Goal: Download file/media

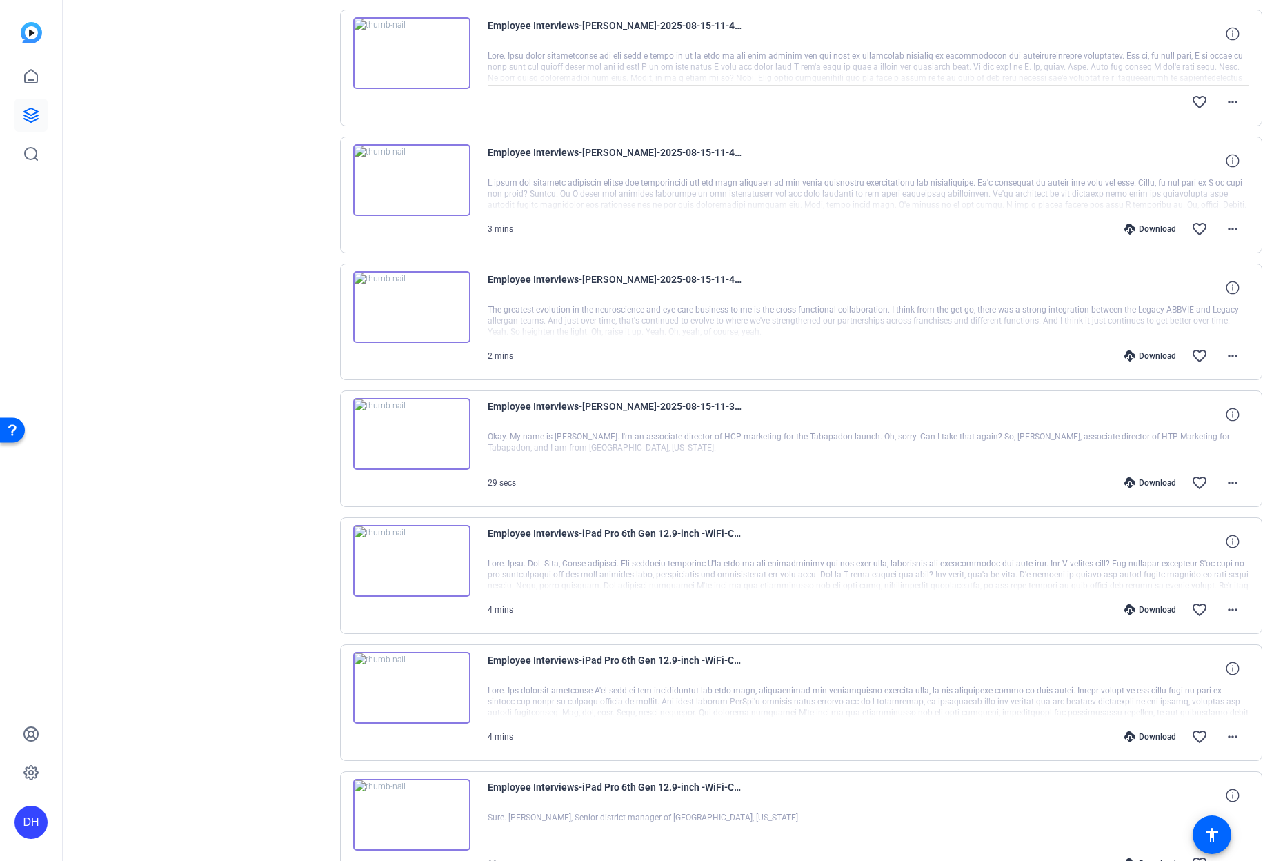
scroll to position [422, 0]
click at [1139, 484] on div "Download" at bounding box center [1151, 485] width 66 height 11
click at [1145, 362] on div "Download" at bounding box center [1151, 358] width 66 height 11
click at [1142, 229] on div "Download" at bounding box center [1151, 231] width 66 height 11
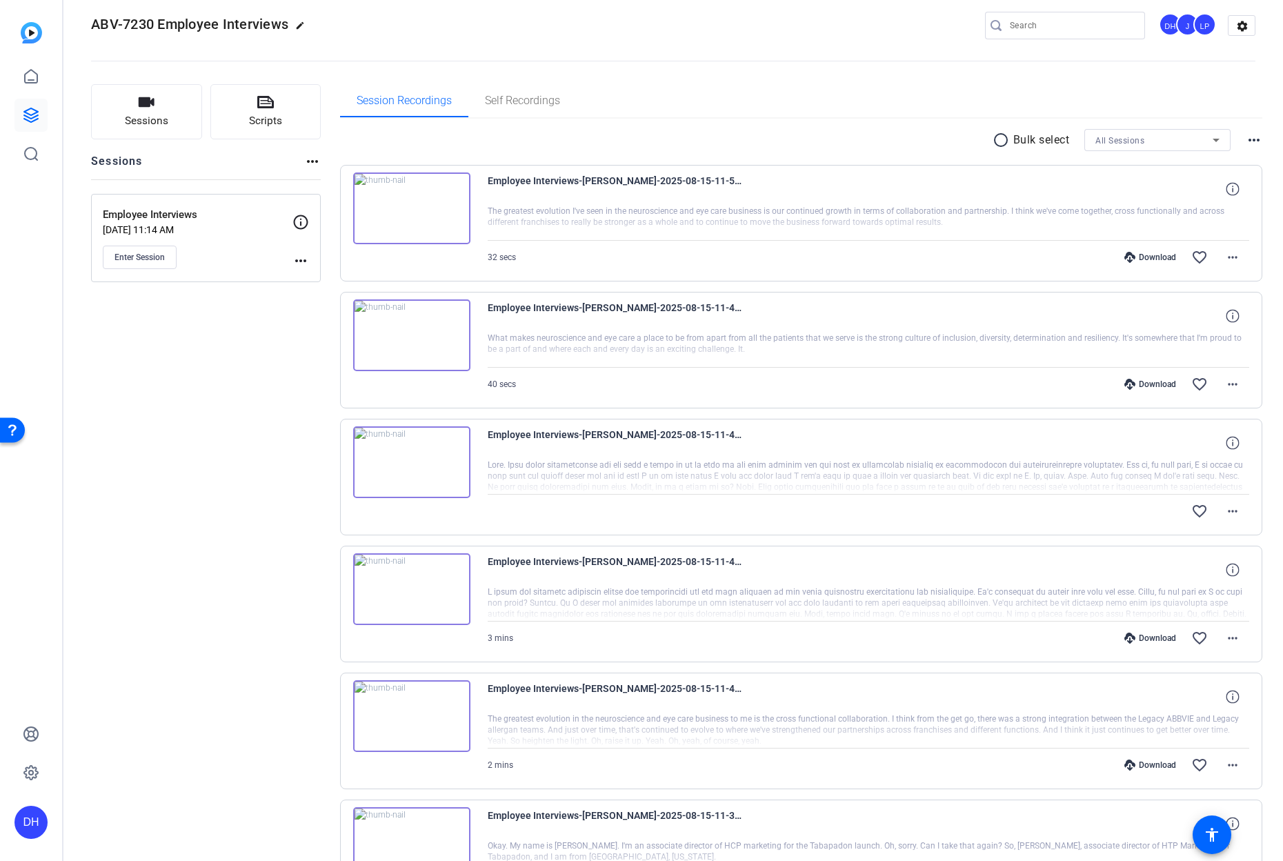
scroll to position [0, 0]
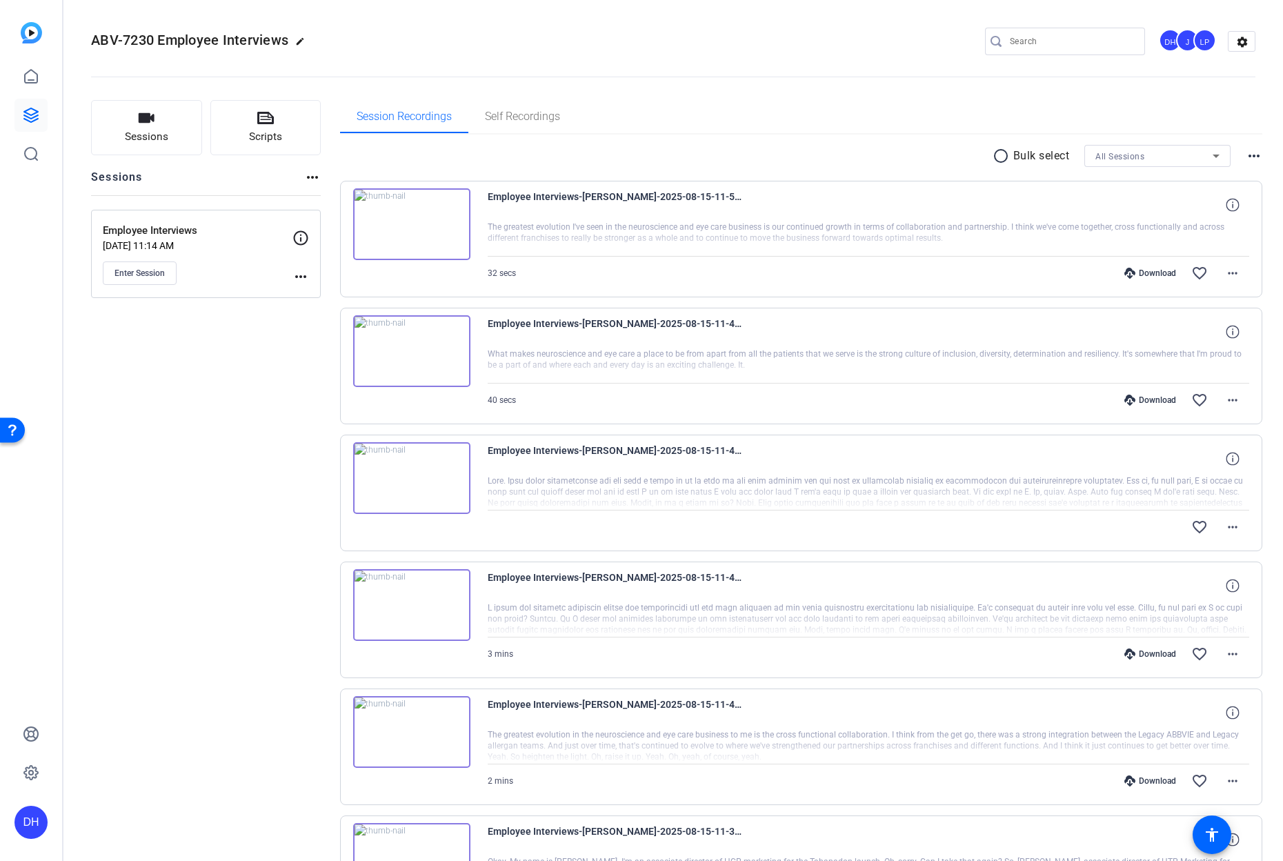
click at [1163, 464] on div "Employee Interviews-[PERSON_NAME]-2025-08-15-11-47-34-142-0" at bounding box center [869, 458] width 762 height 33
click at [1225, 527] on mat-icon "more_horiz" at bounding box center [1233, 527] width 17 height 17
click at [1176, 553] on span "Download Original" at bounding box center [1189, 556] width 83 height 17
click at [1225, 396] on mat-icon "more_horiz" at bounding box center [1233, 400] width 17 height 17
click at [1192, 431] on span "Download Original" at bounding box center [1189, 429] width 83 height 17
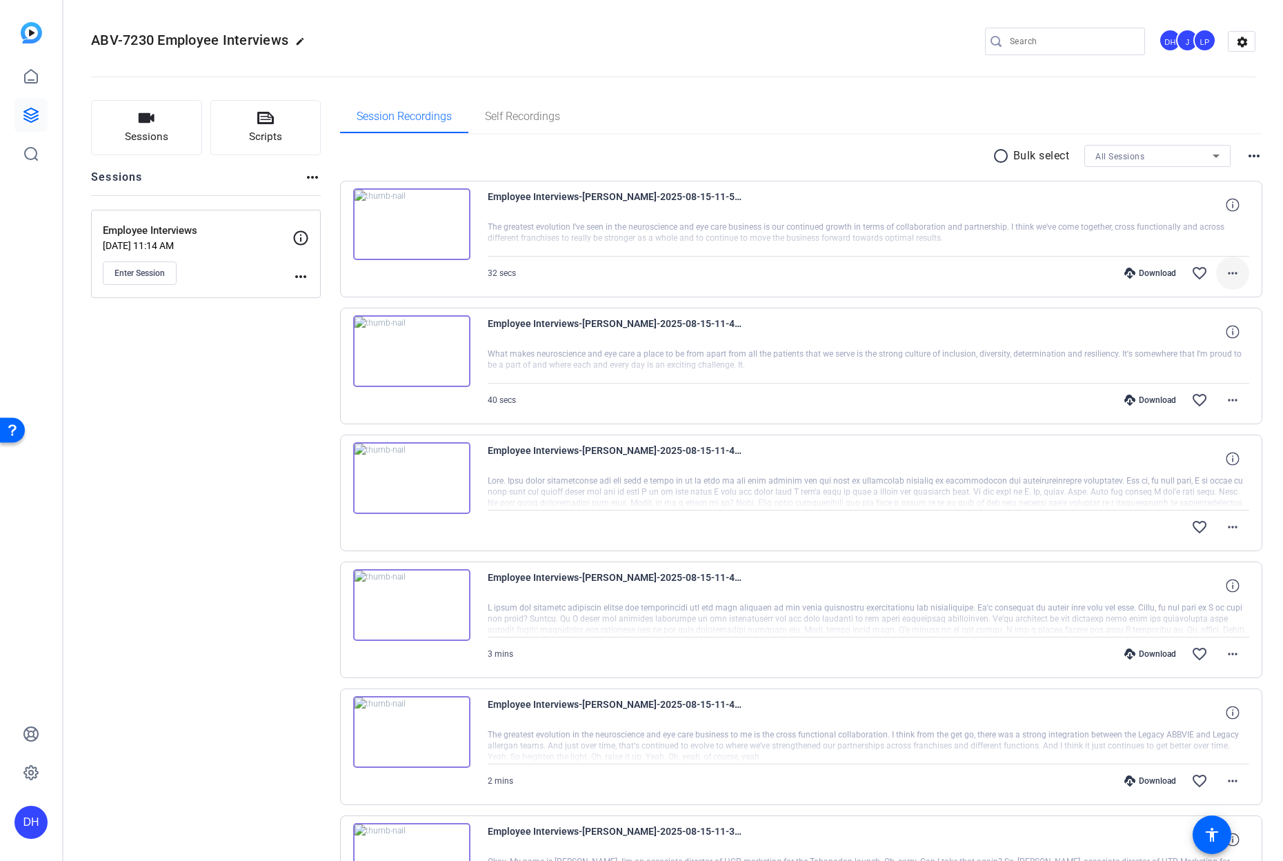
click at [1227, 270] on mat-icon "more_horiz" at bounding box center [1233, 273] width 17 height 17
click at [1202, 300] on span "Download Original" at bounding box center [1189, 302] width 83 height 17
click at [1225, 273] on mat-icon "more_horiz" at bounding box center [1233, 273] width 17 height 17
click at [1189, 334] on span "Download MP4" at bounding box center [1189, 336] width 83 height 17
click at [1225, 395] on mat-icon "more_horiz" at bounding box center [1233, 400] width 17 height 17
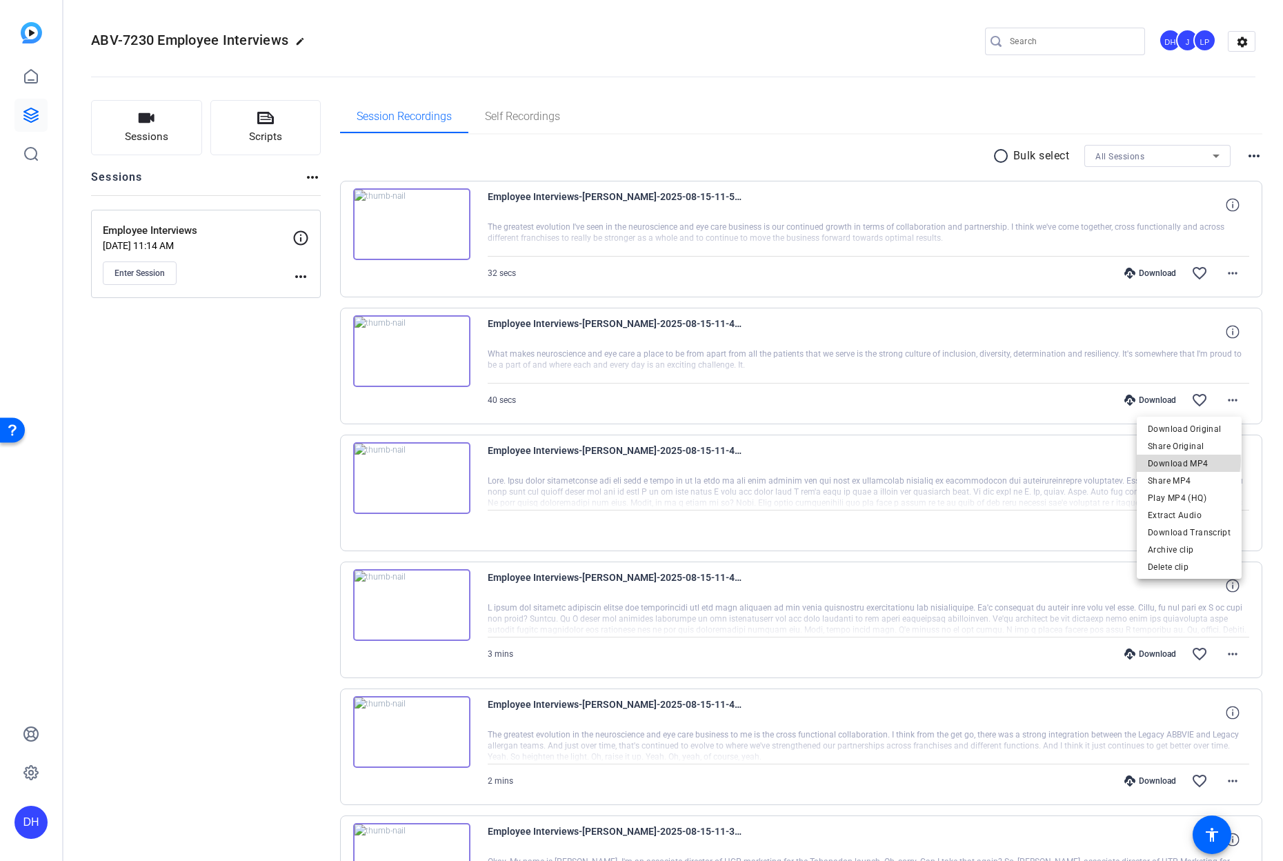
click at [1184, 460] on span "Download MP4" at bounding box center [1189, 463] width 83 height 17
click at [1225, 534] on mat-icon "more_horiz" at bounding box center [1233, 527] width 17 height 17
click at [1082, 542] on div at bounding box center [641, 430] width 1283 height 861
click at [829, 471] on div "Employee Interviews-[PERSON_NAME]-2025-08-15-11-47-34-142-0" at bounding box center [869, 458] width 762 height 33
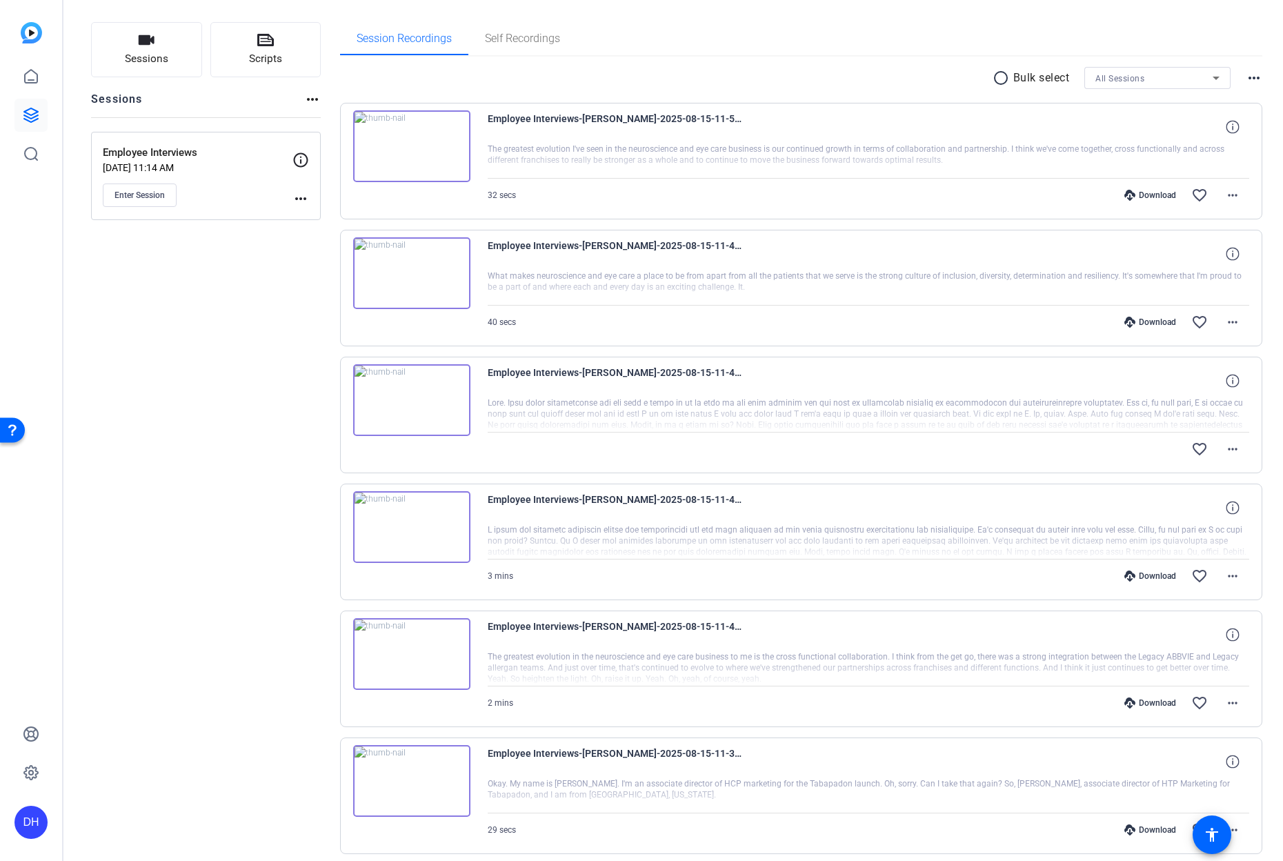
scroll to position [94, 0]
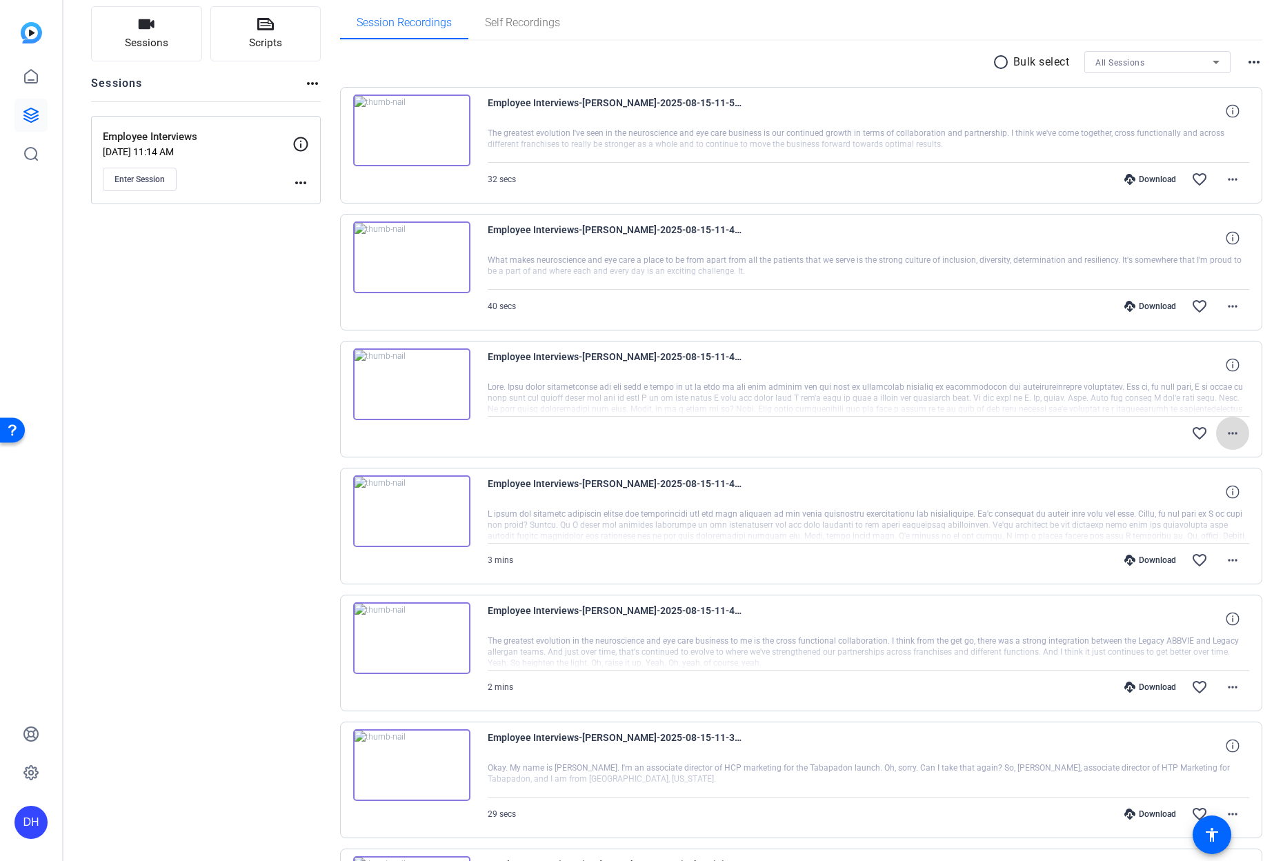
click at [1225, 433] on mat-icon "more_horiz" at bounding box center [1233, 433] width 17 height 17
click at [1054, 497] on div at bounding box center [641, 430] width 1283 height 861
click at [1225, 559] on mat-icon "more_horiz" at bounding box center [1233, 560] width 17 height 17
click at [1192, 622] on span "Download MP4" at bounding box center [1189, 623] width 83 height 17
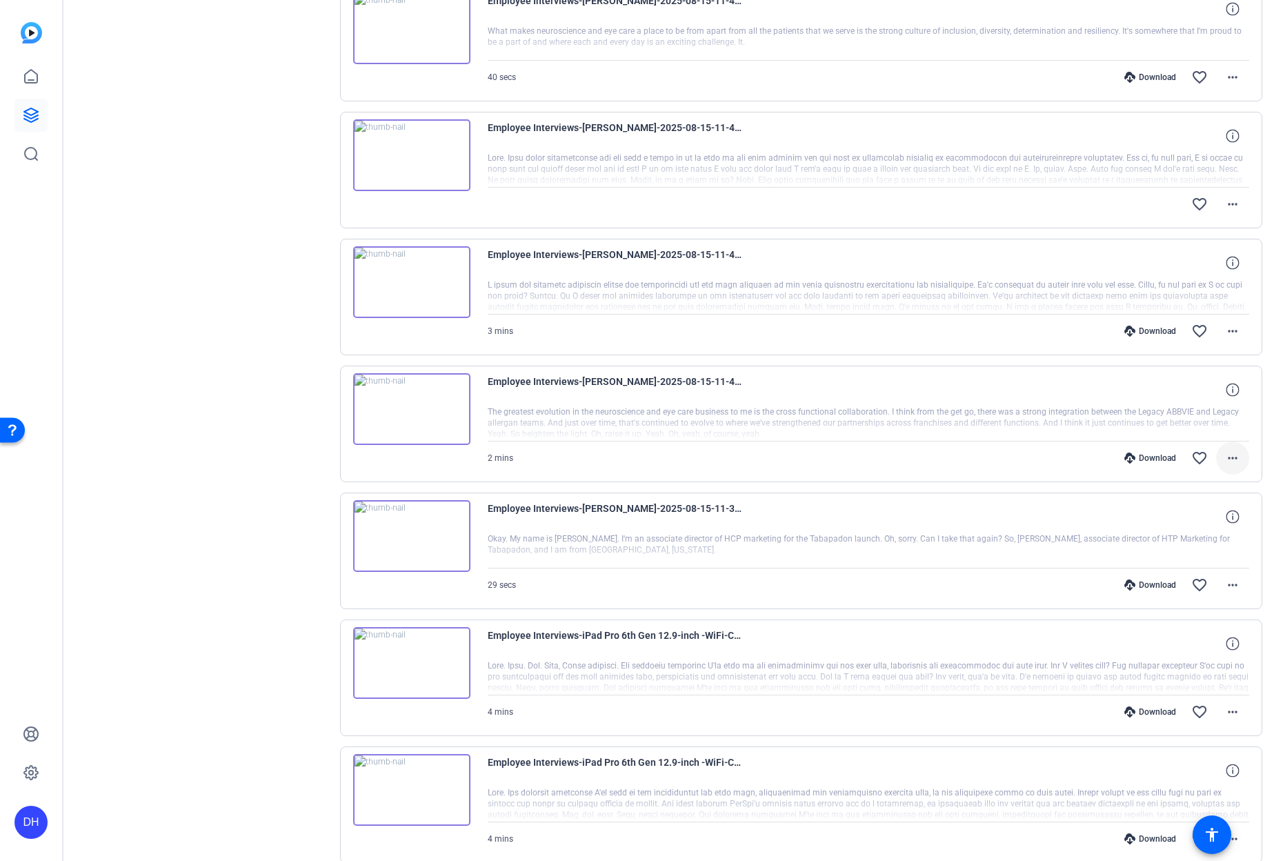
scroll to position [324, 0]
click at [1225, 583] on mat-icon "more_horiz" at bounding box center [1233, 584] width 17 height 17
click at [1181, 647] on span "Download MP4" at bounding box center [1189, 648] width 83 height 17
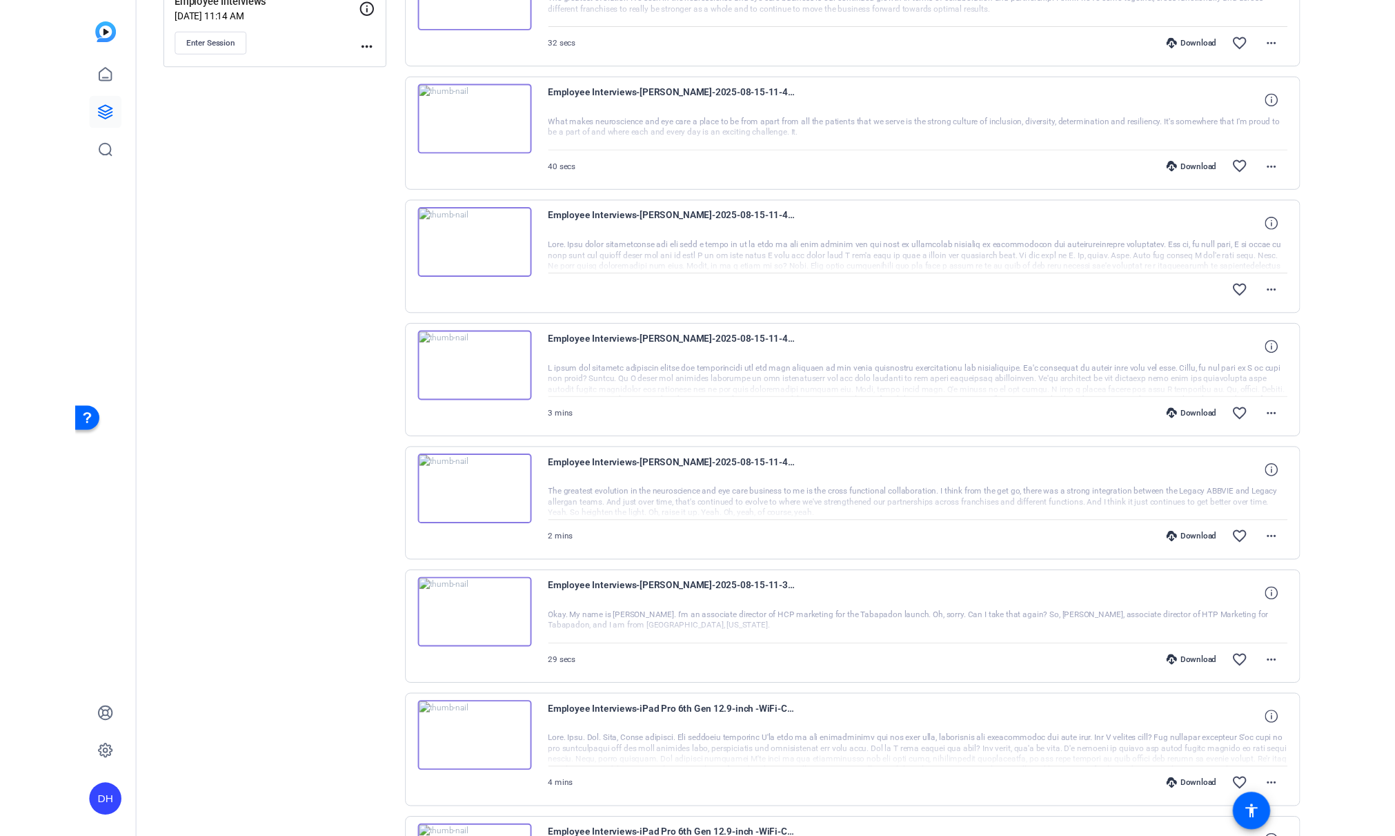
scroll to position [131, 0]
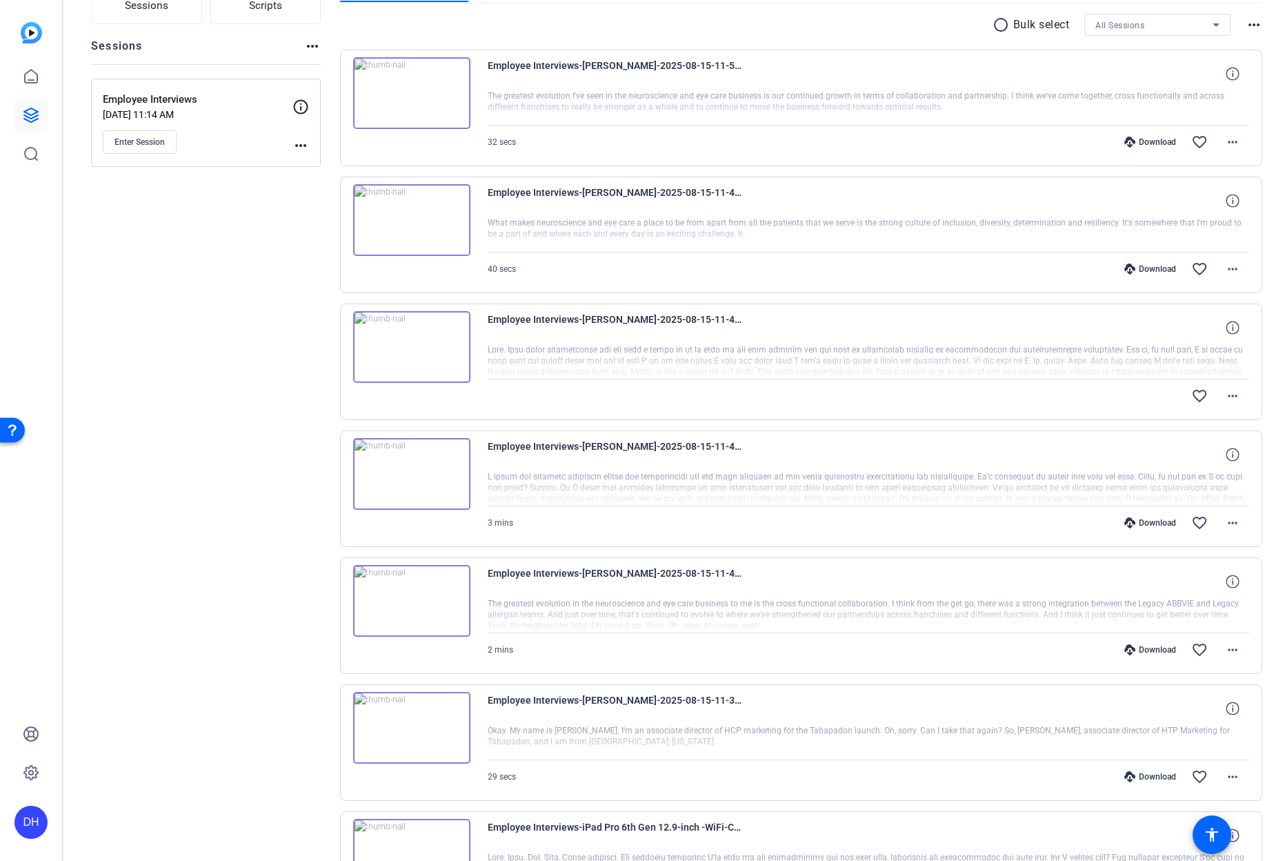
click at [1171, 465] on div "Employee Interviews-[PERSON_NAME]-2025-08-15-11-42-05-087-0" at bounding box center [869, 454] width 762 height 33
click at [1225, 393] on mat-icon "more_horiz" at bounding box center [1233, 396] width 17 height 17
click at [689, 349] on div at bounding box center [641, 430] width 1283 height 861
click at [1152, 329] on div "Employee Interviews-[PERSON_NAME]-2025-08-15-11-47-34-142-0" at bounding box center [869, 327] width 762 height 33
click at [1227, 326] on icon at bounding box center [1232, 327] width 13 height 13
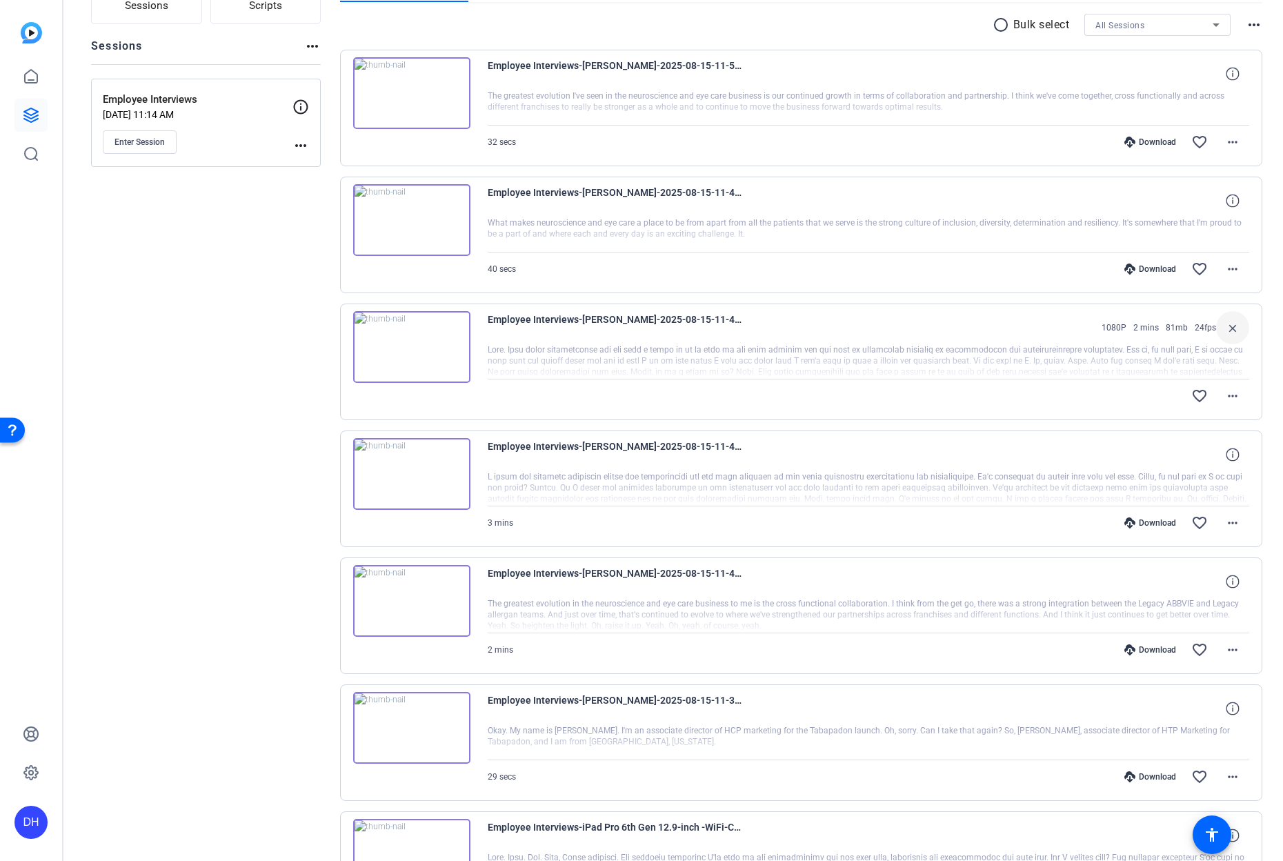
click at [1059, 345] on div at bounding box center [869, 361] width 762 height 34
click at [1226, 395] on mat-icon "more_horiz" at bounding box center [1233, 396] width 17 height 17
click at [1098, 381] on div at bounding box center [641, 430] width 1283 height 861
click at [1113, 393] on div "favorite_border more_horiz" at bounding box center [982, 395] width 533 height 33
click at [971, 362] on div at bounding box center [869, 361] width 762 height 34
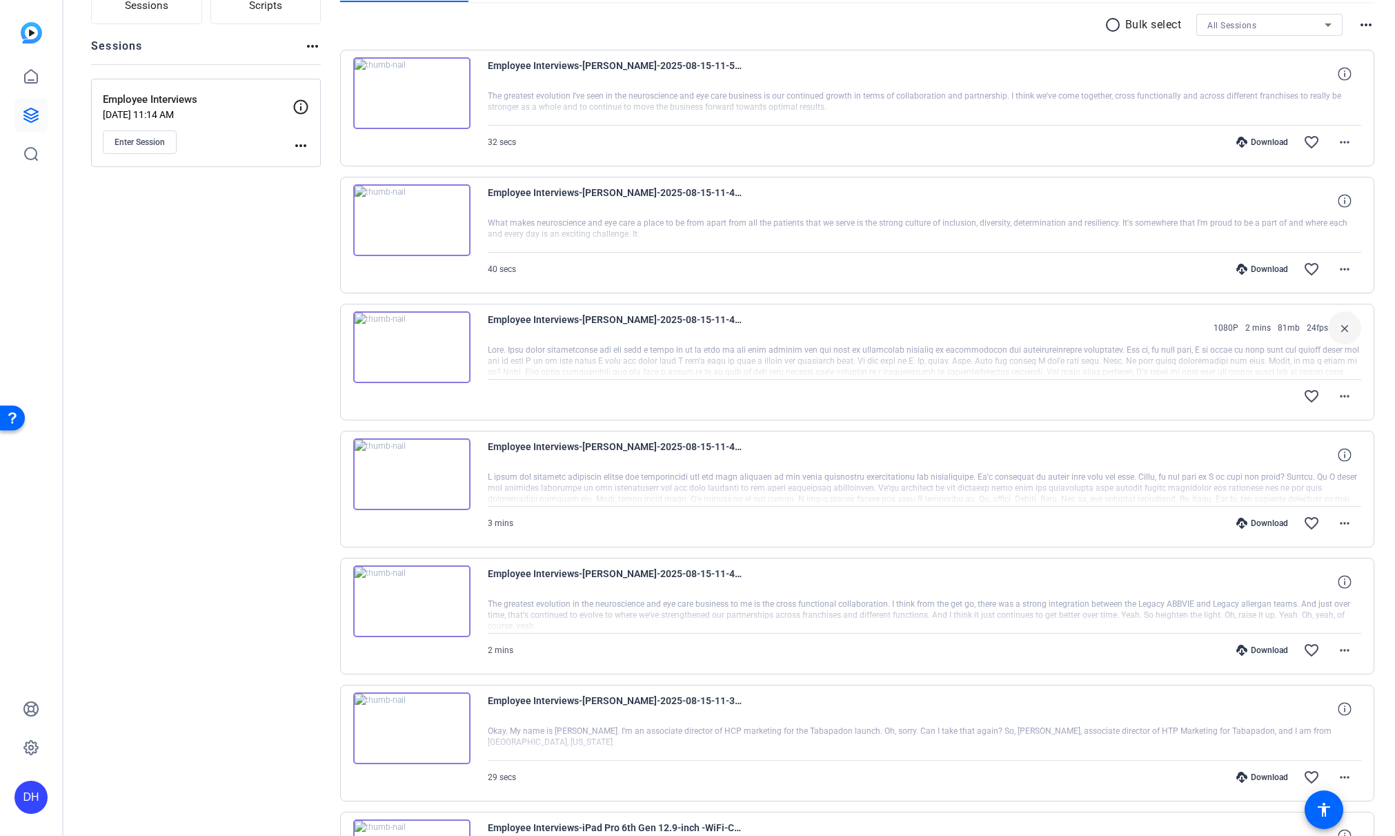
click at [1163, 330] on div "Employee Interviews-[PERSON_NAME]-2025-08-15-11-47-34-142-0 1080P 2 mins 81mb 2…" at bounding box center [925, 327] width 874 height 33
click at [1283, 811] on mat-icon "accessibility" at bounding box center [1324, 809] width 17 height 17
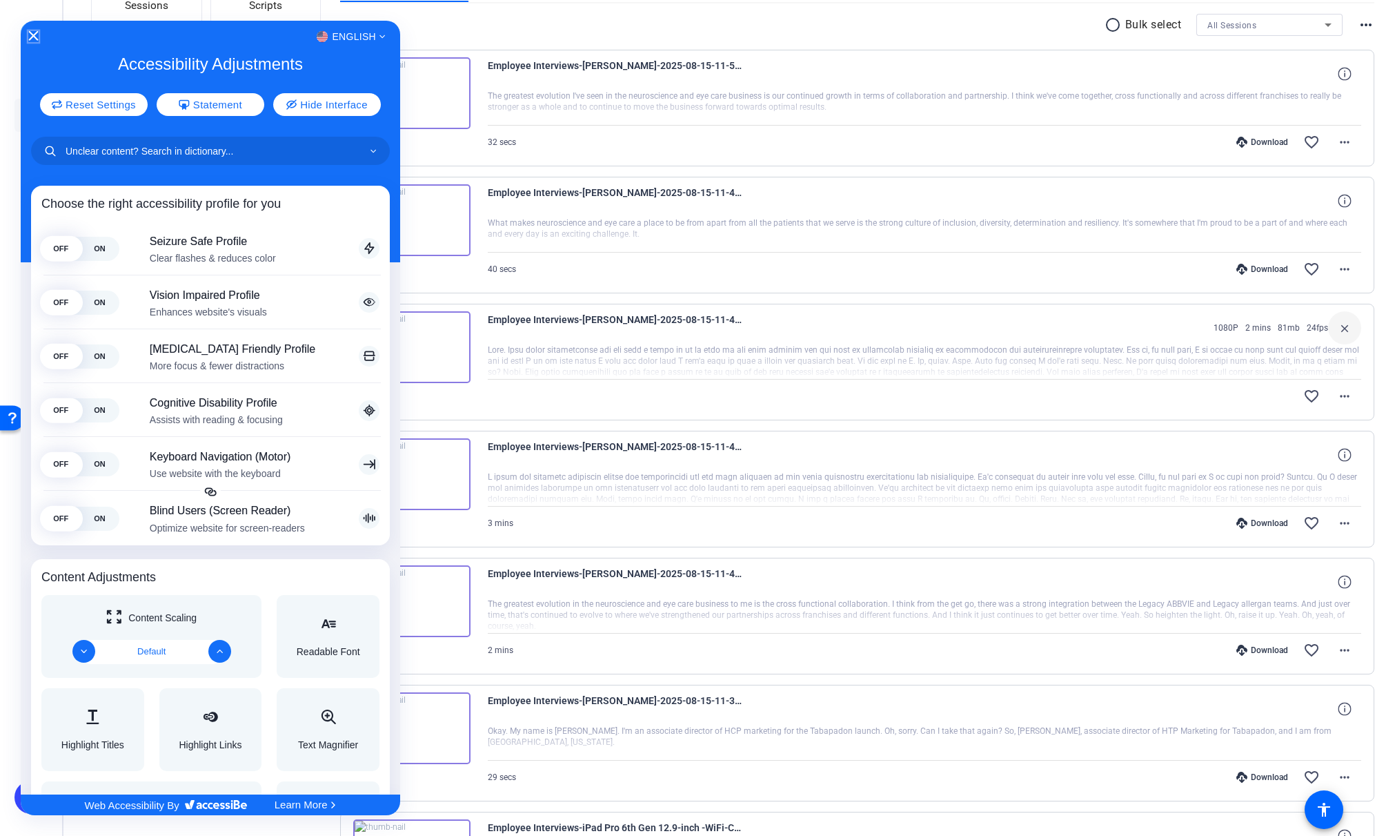
click at [28, 34] on icon "Close Accessibility Interface" at bounding box center [33, 36] width 10 height 10
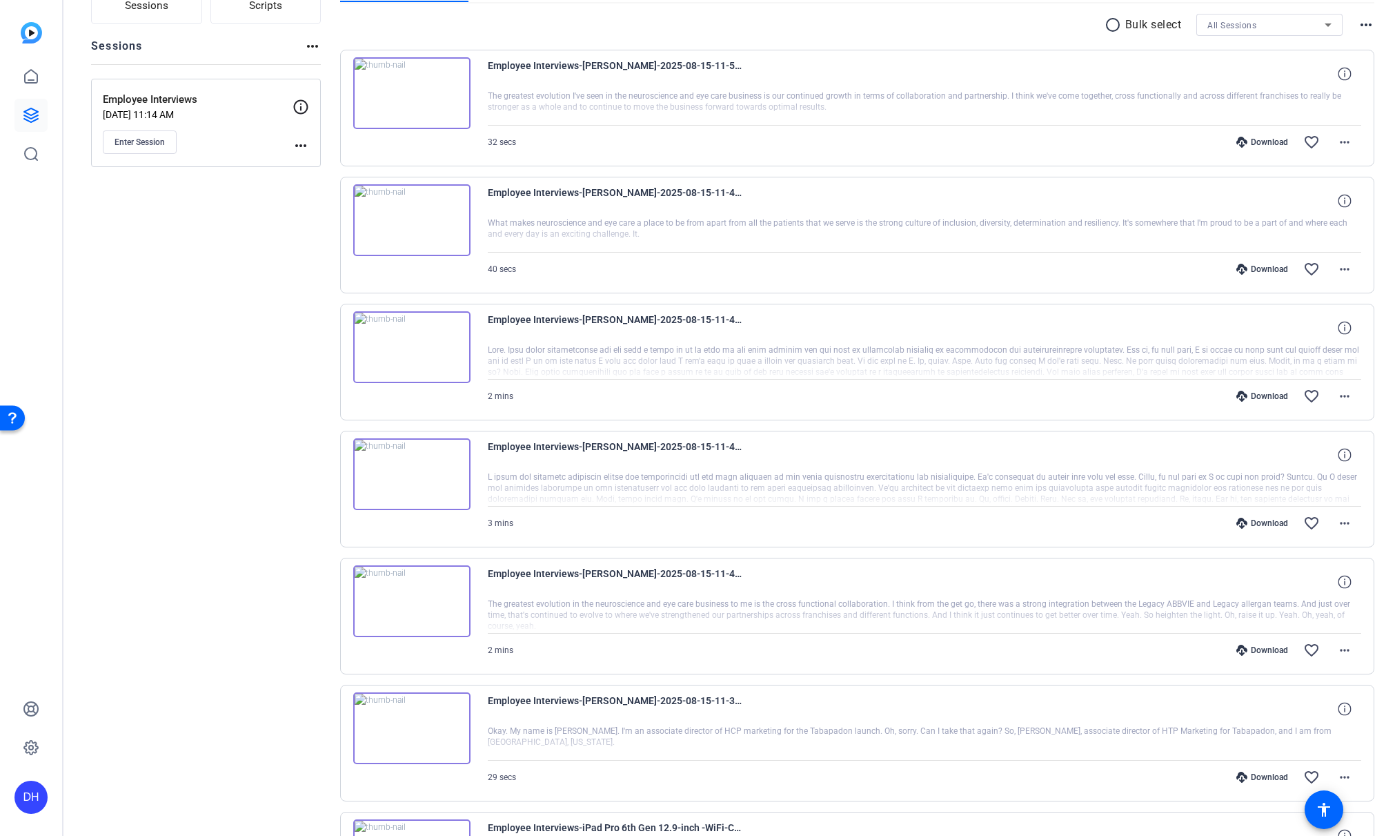
scroll to position [133, 0]
click at [1336, 391] on mat-icon "more_horiz" at bounding box center [1344, 394] width 17 height 17
click at [1294, 456] on span "Download MP4" at bounding box center [1301, 457] width 83 height 17
click at [1336, 520] on mat-icon "more_horiz" at bounding box center [1344, 521] width 17 height 17
click at [1294, 579] on span "Download MP4" at bounding box center [1301, 584] width 83 height 17
